Goal: Task Accomplishment & Management: Use online tool/utility

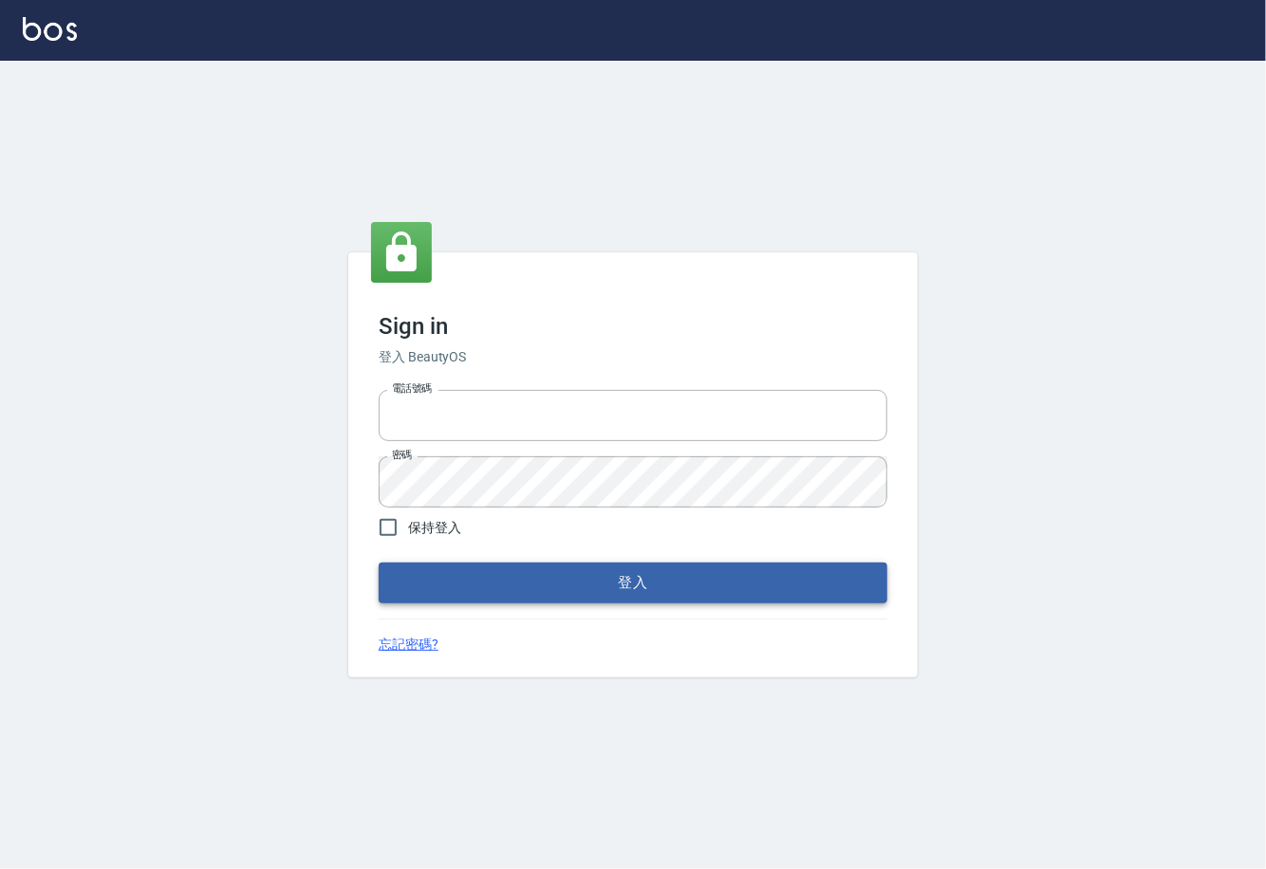
type input "0225929166"
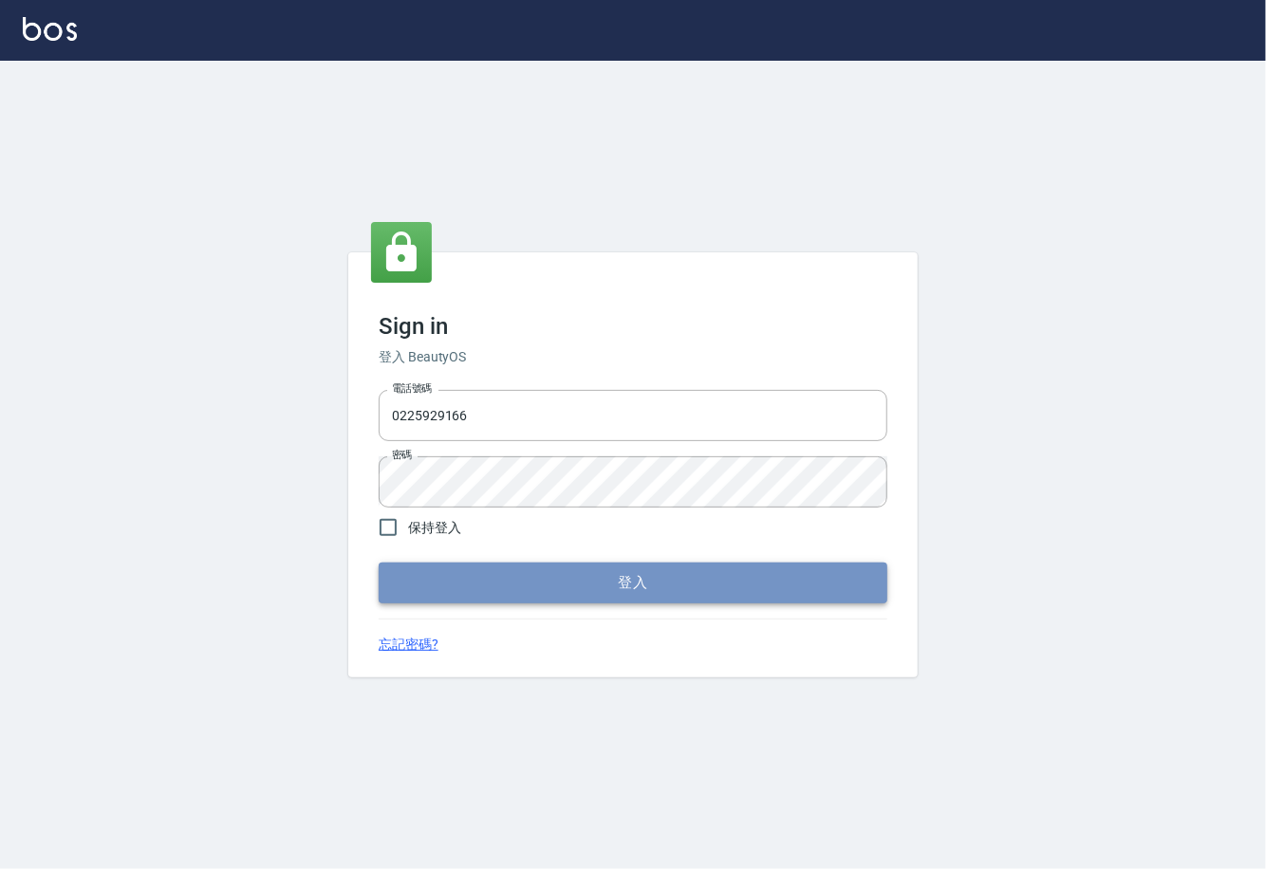
click at [655, 591] on button "登入" at bounding box center [633, 583] width 509 height 40
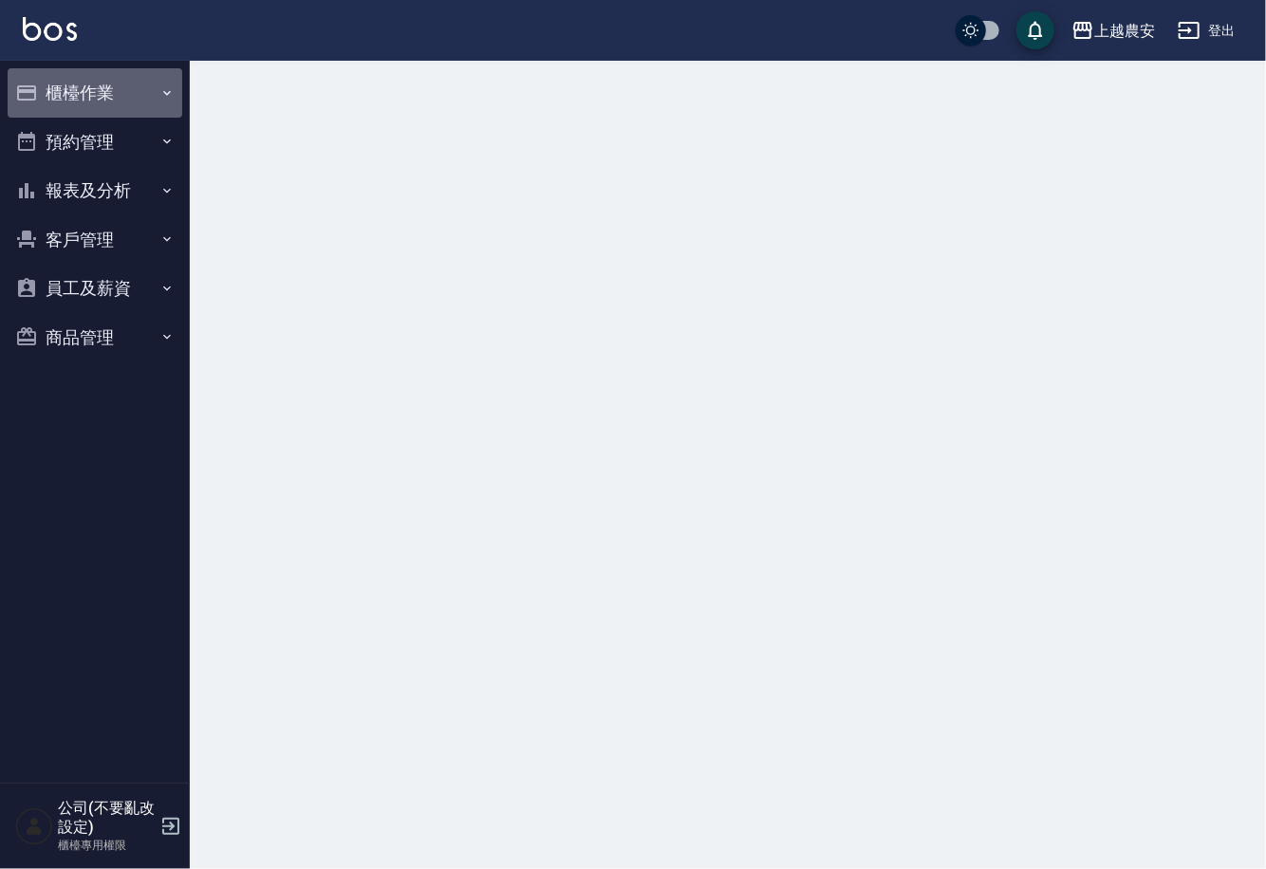
drag, startPoint x: 68, startPoint y: 88, endPoint x: 147, endPoint y: 252, distance: 182.1
click at [68, 88] on button "櫃檯作業" at bounding box center [95, 92] width 175 height 49
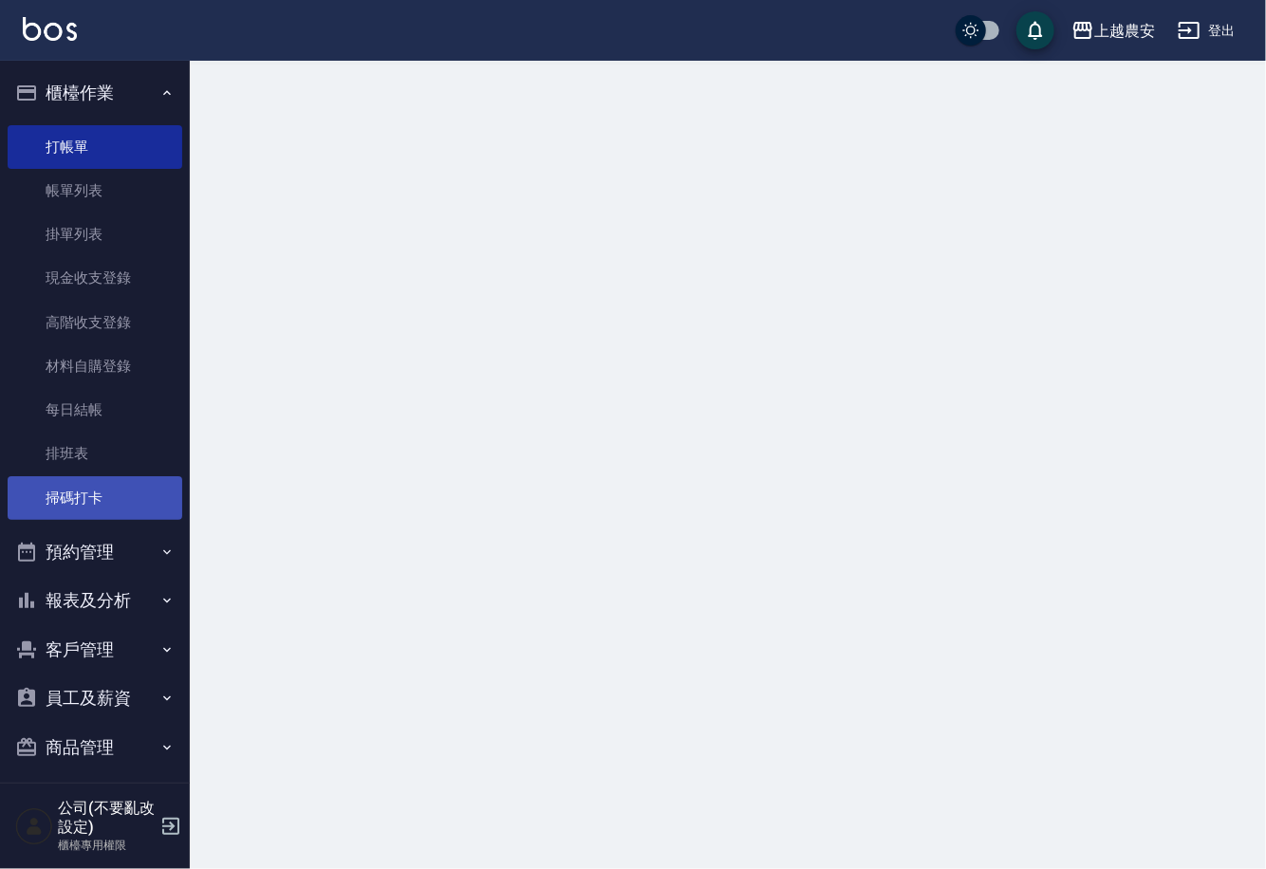
click at [119, 498] on link "掃碼打卡" at bounding box center [95, 498] width 175 height 44
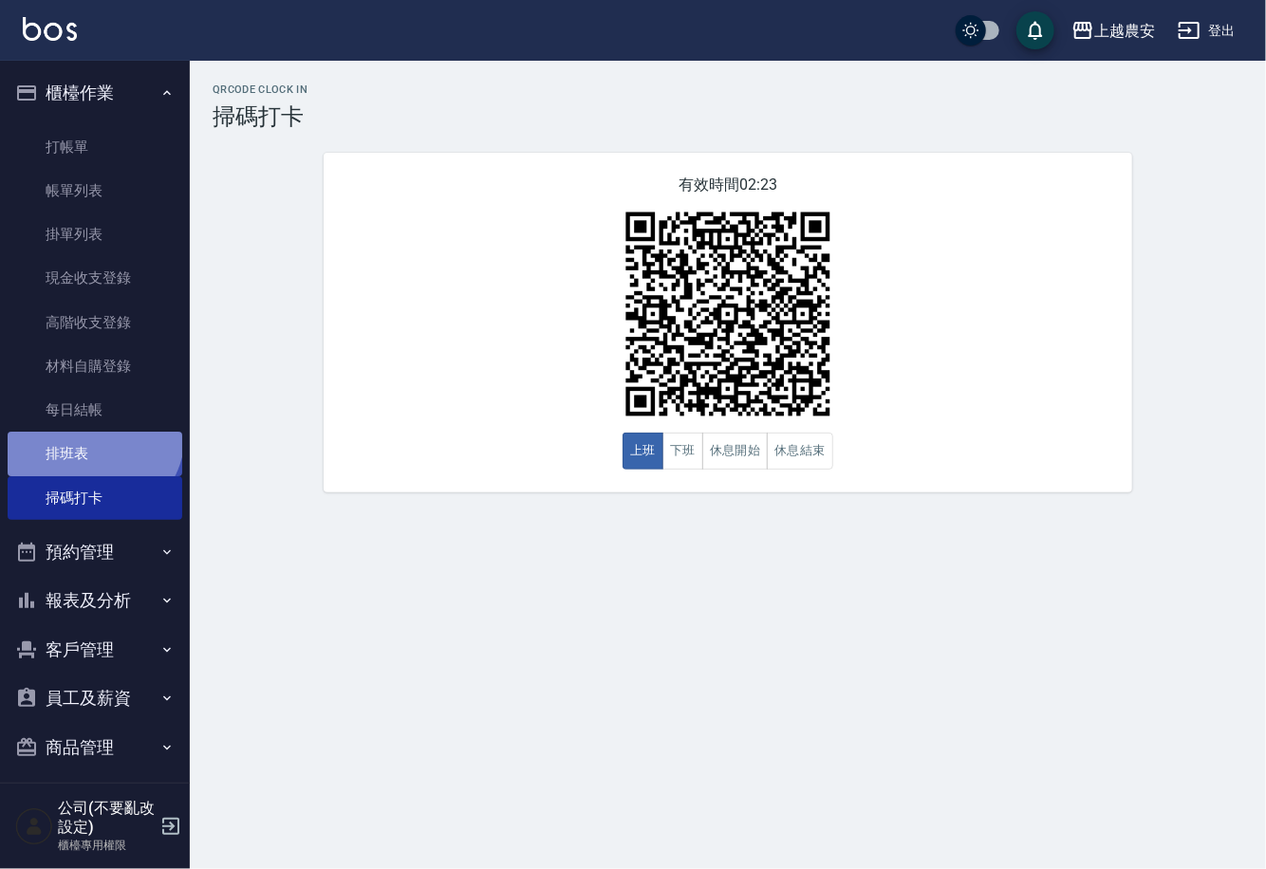
click at [90, 434] on link "排班表" at bounding box center [95, 454] width 175 height 44
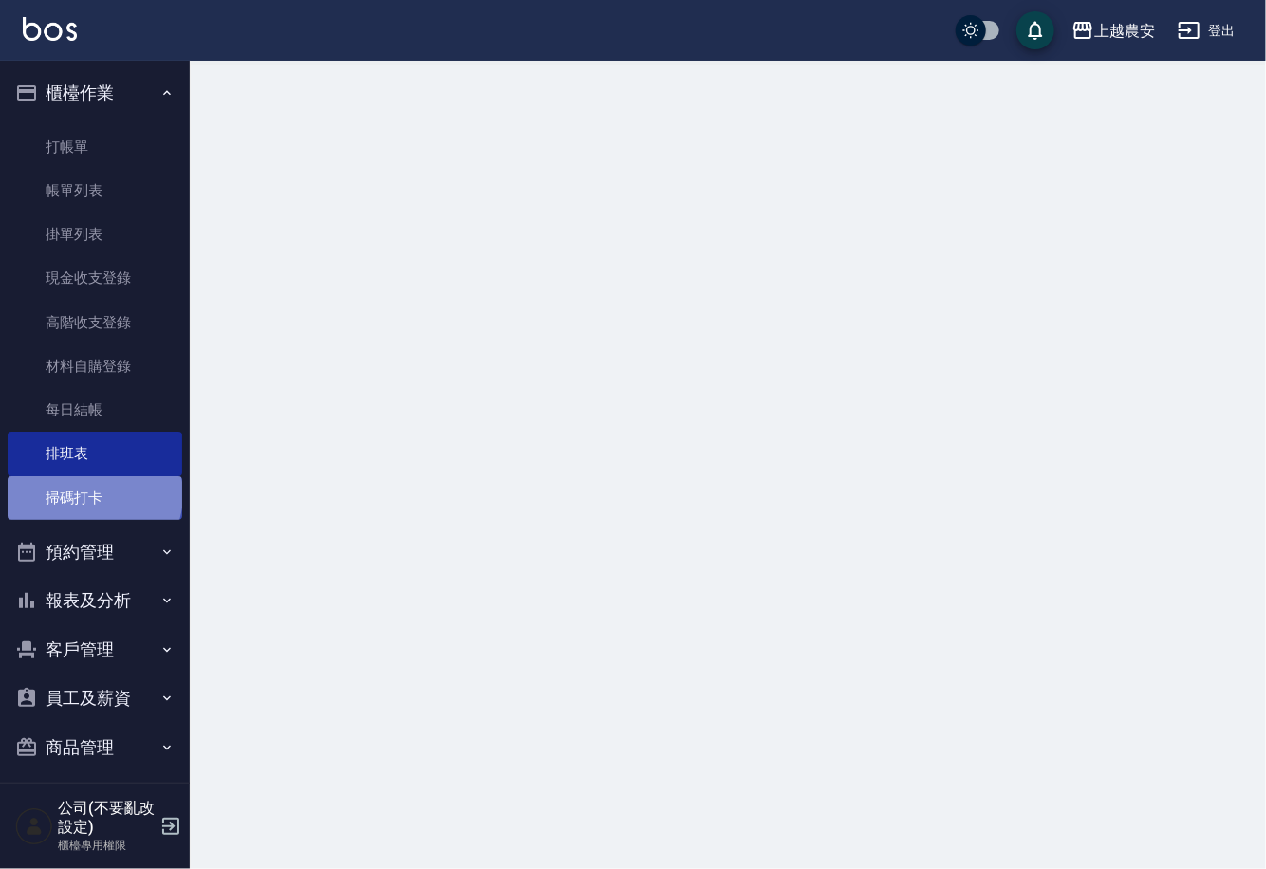
click at [93, 494] on link "掃碼打卡" at bounding box center [95, 498] width 175 height 44
